Goal: Task Accomplishment & Management: Check status

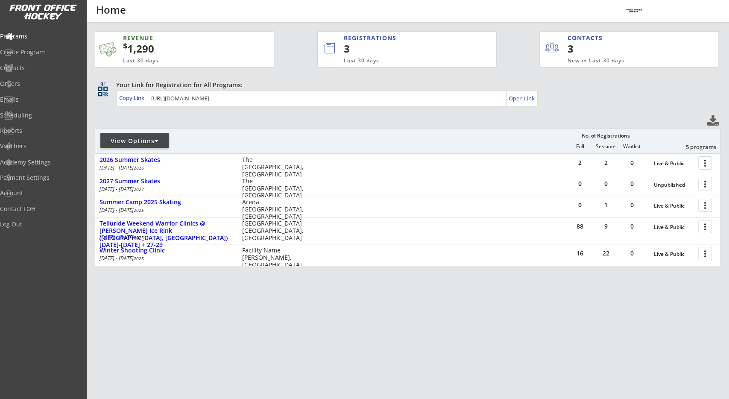
click at [90, 180] on div "REVENUE $ 1,290 Last 30 days REGISTRATIONS 3 Last 30 days CONTACTS 3 New in Las…" at bounding box center [407, 191] width 643 height 337
drag, startPoint x: 41, startPoint y: 97, endPoint x: 39, endPoint y: 80, distance: 16.7
click at [39, 80] on div "Programs Create Program Contacts Orders Emails Scheduling Reports Vouchers" at bounding box center [43, 91] width 86 height 128
click at [39, 81] on div "Orders" at bounding box center [40, 84] width 77 height 6
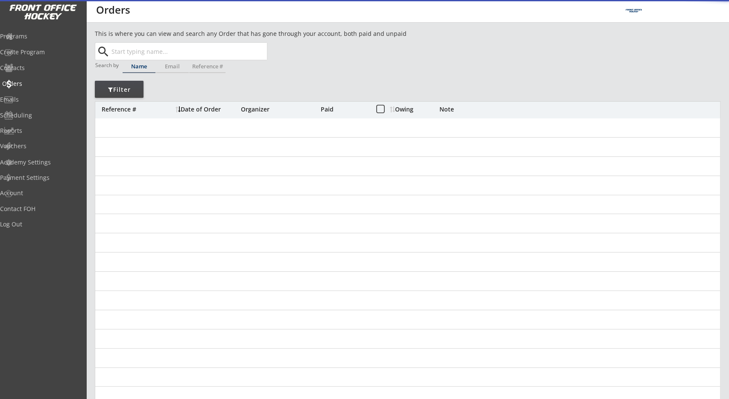
click at [35, 87] on div "Orders" at bounding box center [40, 84] width 77 height 6
click at [230, 92] on div "This is where you can view and search any Order that has gone through your acco…" at bounding box center [408, 278] width 626 height 498
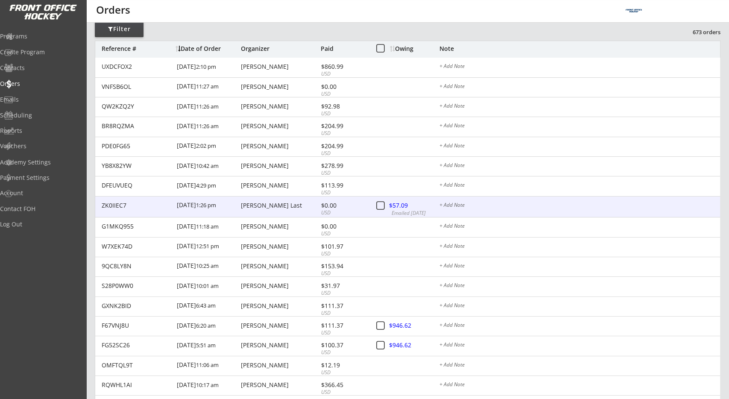
scroll to position [89, 0]
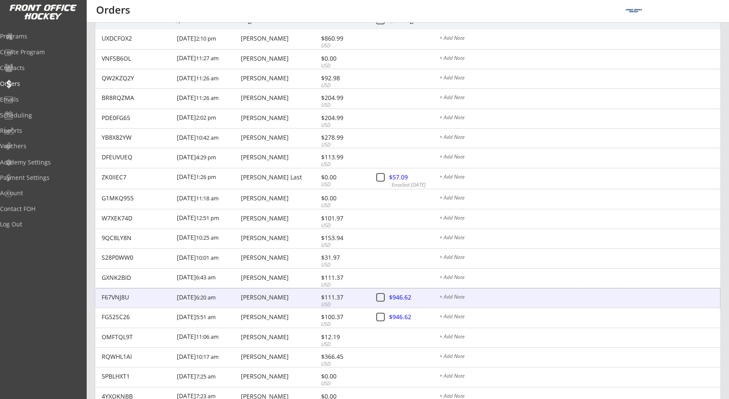
click at [276, 289] on div "F67VNJ8U [DATE] 6:20 am [PERSON_NAME] $111.37 USD $946.62 + Add Note" at bounding box center [407, 298] width 625 height 20
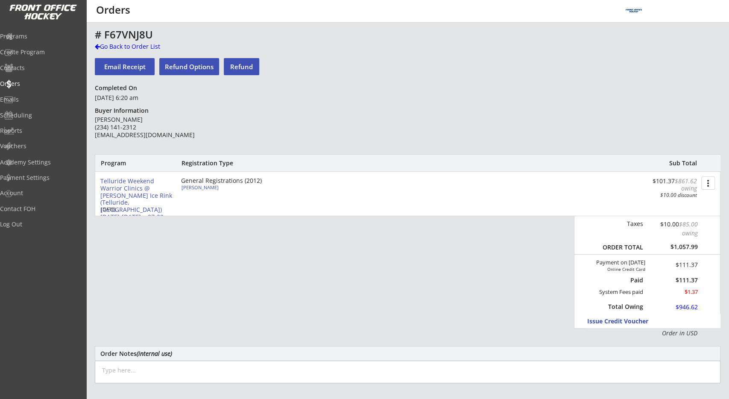
click at [459, 314] on div "Program Registration Type Sub Total Telluride Weekend Warrior Clinics @ [PERSON…" at bounding box center [408, 245] width 626 height 183
